Goal: Task Accomplishment & Management: Use online tool/utility

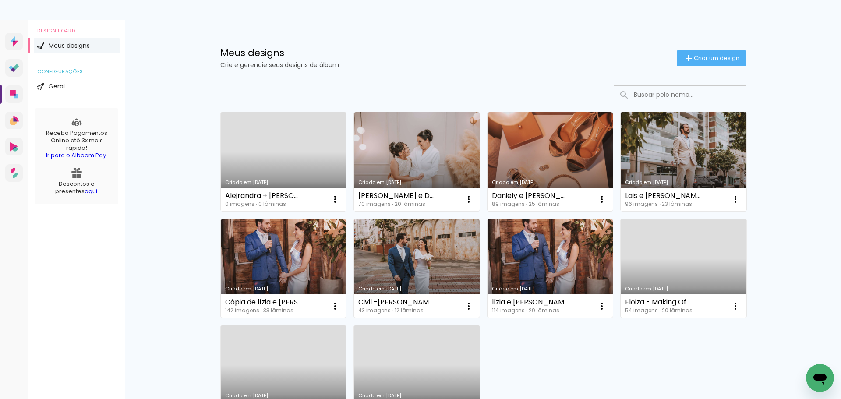
click at [671, 147] on link "Criado em 09/09/25" at bounding box center [683, 161] width 126 height 99
click at [0, 0] on neon-animated-pages "Confirmar Cancelar" at bounding box center [0, 0] width 0 height 0
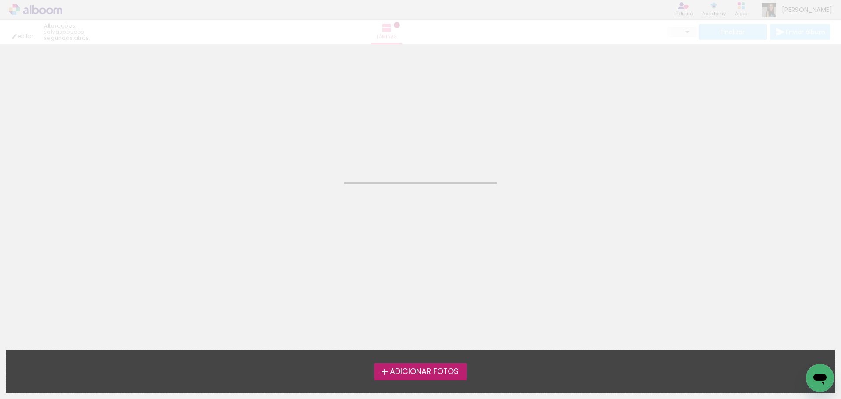
click at [408, 373] on span "Adicionar Fotos" at bounding box center [424, 372] width 69 height 8
click at [0, 0] on input "file" at bounding box center [0, 0] width 0 height 0
